Goal: Navigation & Orientation: Find specific page/section

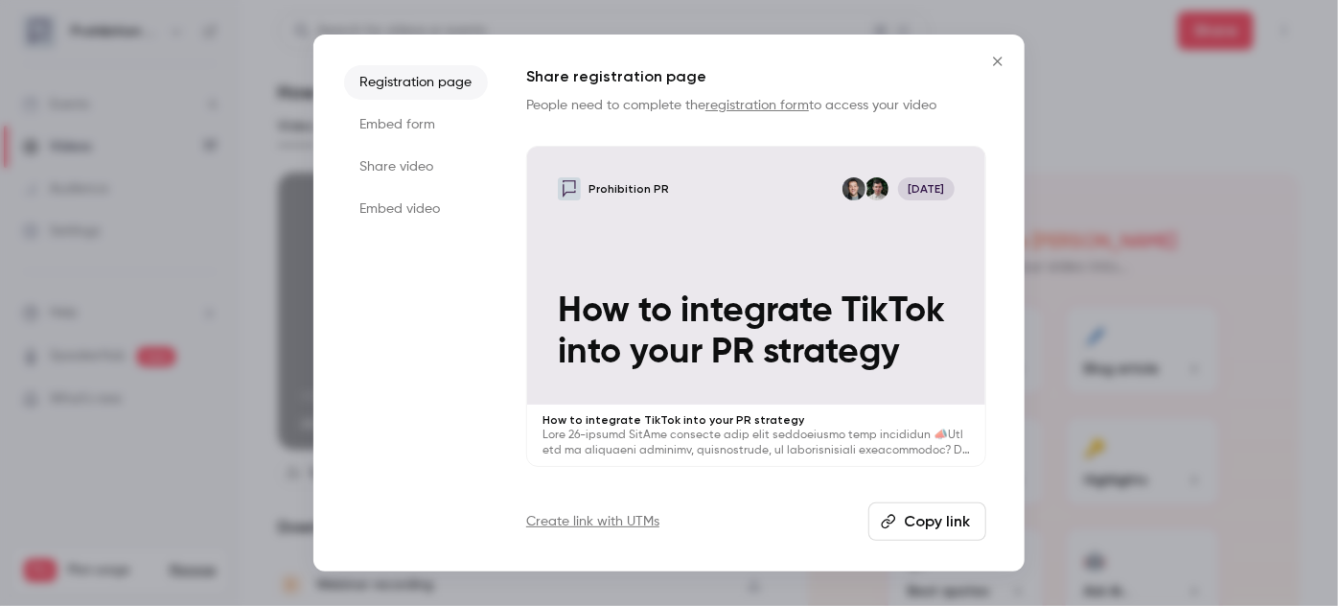
click at [993, 60] on icon "Close" at bounding box center [998, 61] width 23 height 15
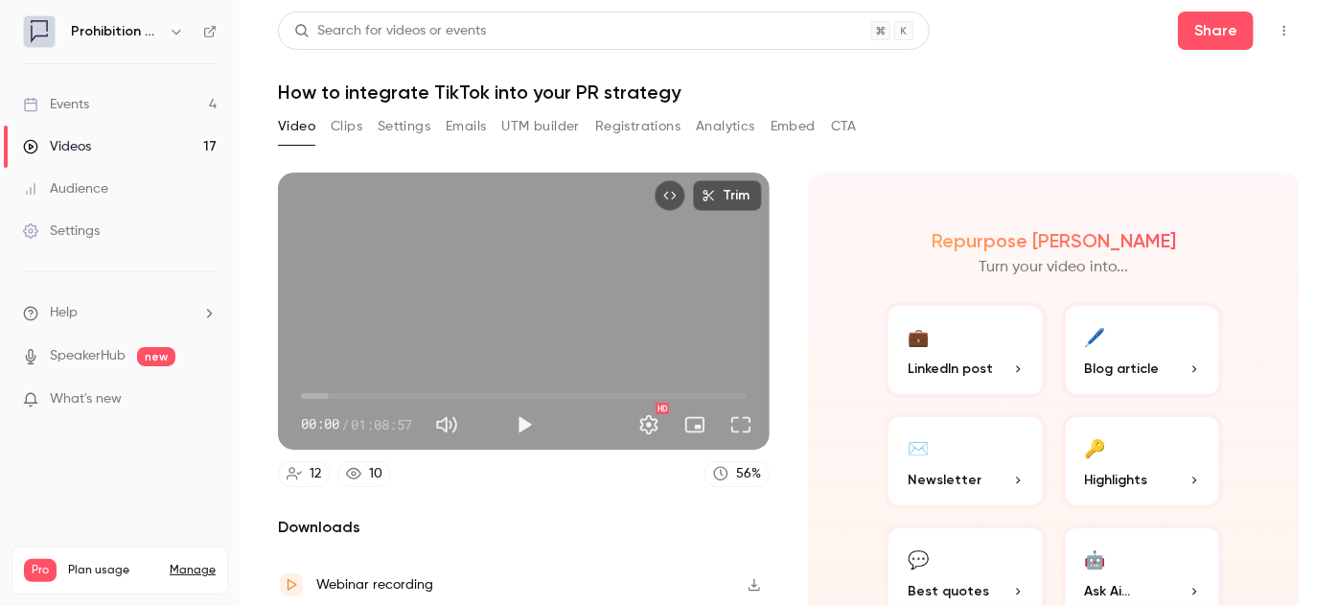
click at [68, 106] on div "Events" at bounding box center [56, 104] width 66 height 19
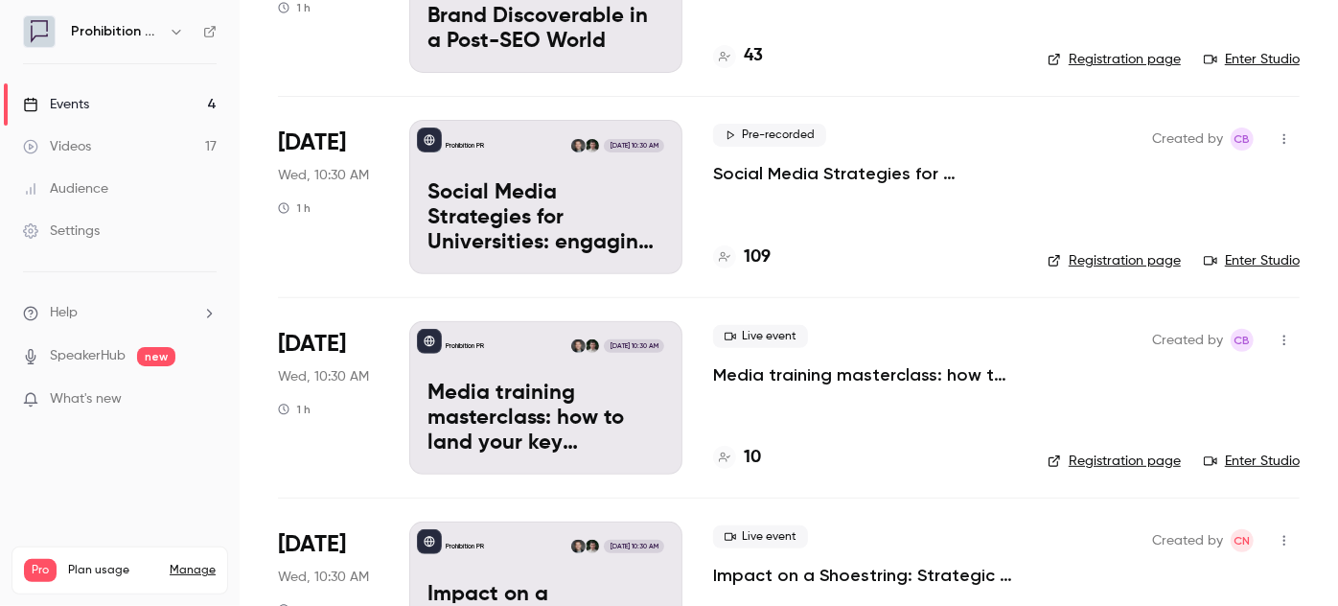
scroll to position [261, 0]
